Goal: Information Seeking & Learning: Check status

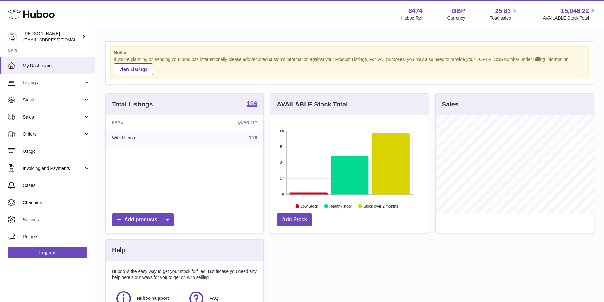
scroll to position [99, 158]
click at [36, 118] on span "Sales" at bounding box center [53, 117] width 61 height 6
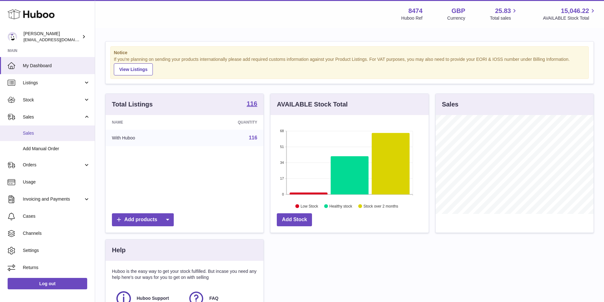
click at [36, 131] on span "Sales" at bounding box center [56, 133] width 67 height 6
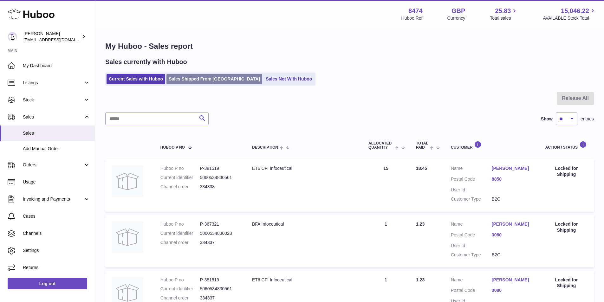
click at [185, 79] on link "Sales Shipped From [GEOGRAPHIC_DATA]" at bounding box center [214, 79] width 96 height 10
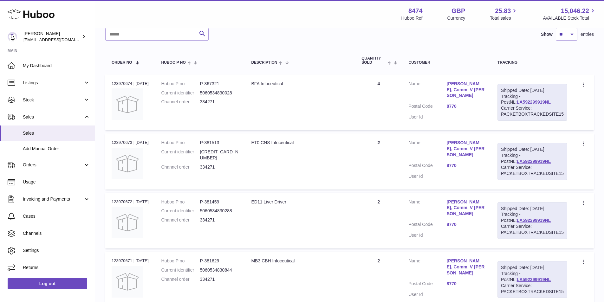
scroll to position [95, 0]
